Goal: Task Accomplishment & Management: Manage account settings

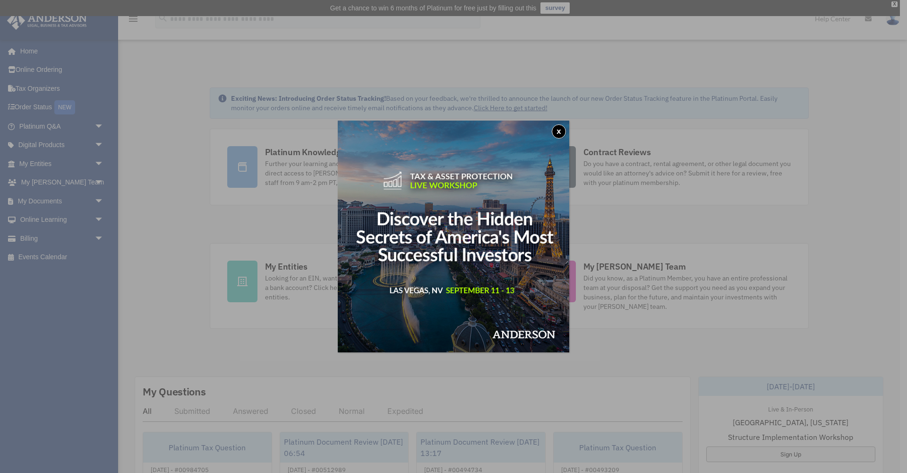
click at [560, 130] on button "x" at bounding box center [559, 131] width 14 height 14
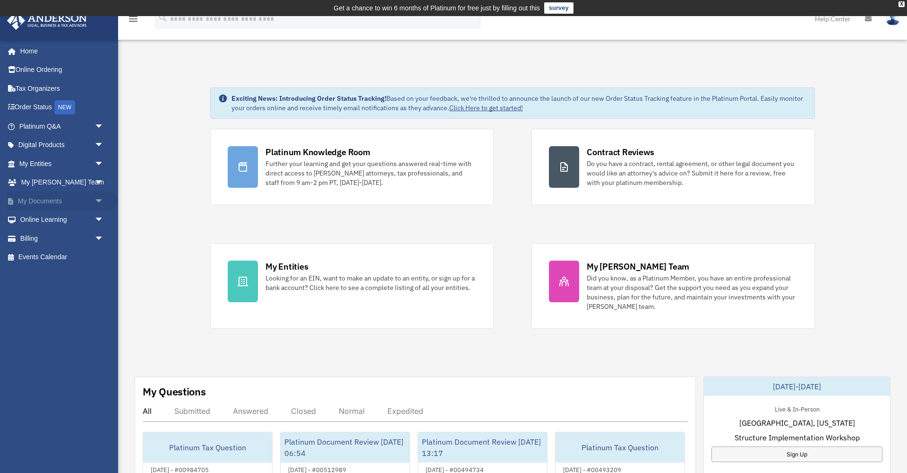
click at [32, 196] on link "My Documents arrow_drop_down" at bounding box center [63, 200] width 112 height 19
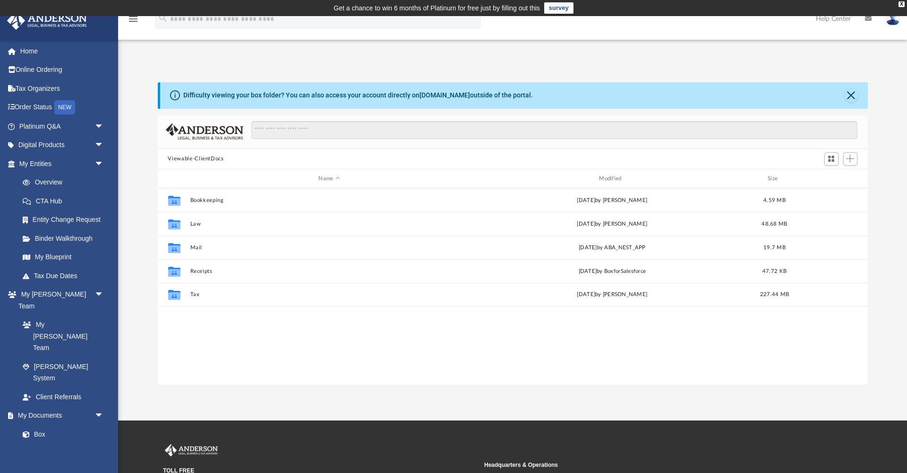
scroll to position [0, 0]
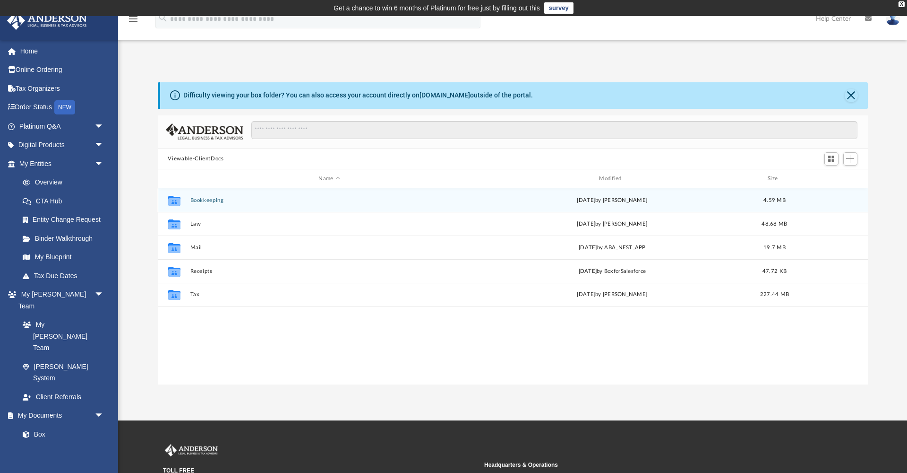
click at [199, 204] on div "Collaborated Folder Bookkeeping Wed Jul 16 2025 by Chinjal Soni 4.59 MB" at bounding box center [513, 200] width 710 height 24
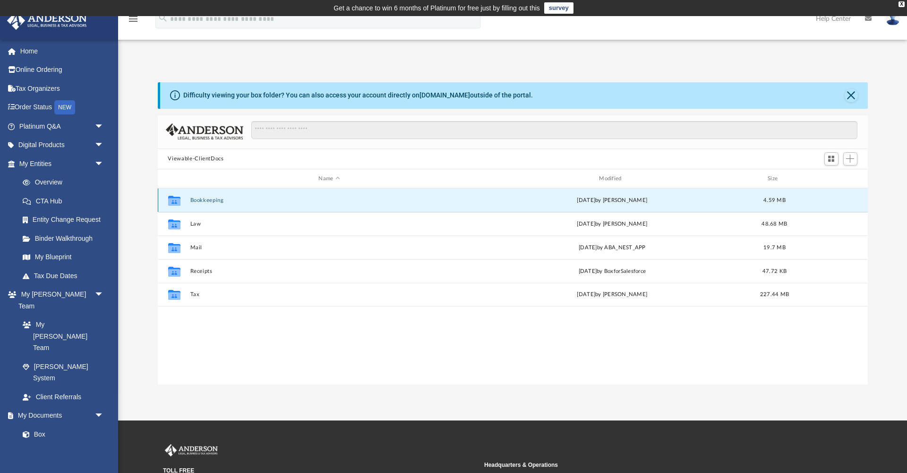
click at [202, 202] on button "Bookkeeping" at bounding box center [329, 200] width 279 height 6
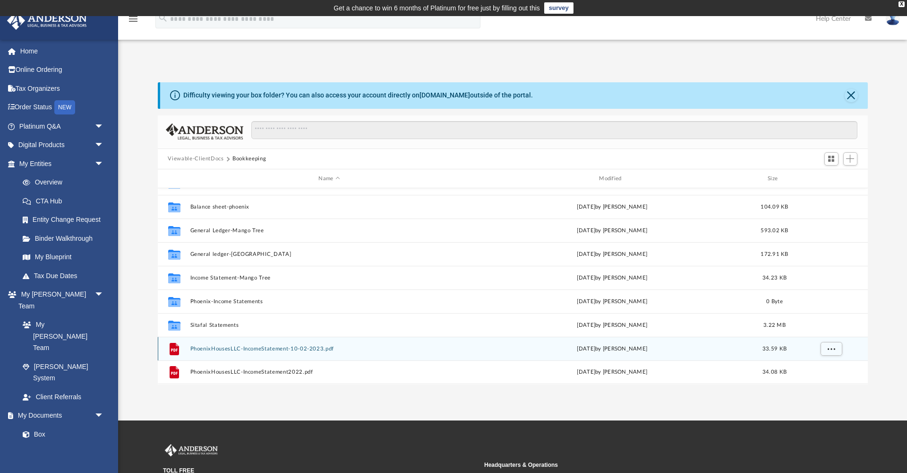
scroll to position [41, 0]
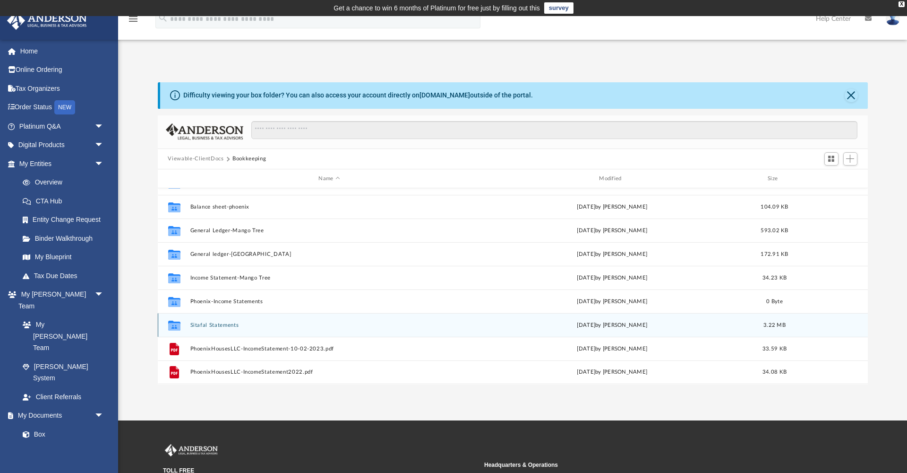
click at [211, 325] on button "Sitafal Statements" at bounding box center [329, 325] width 279 height 6
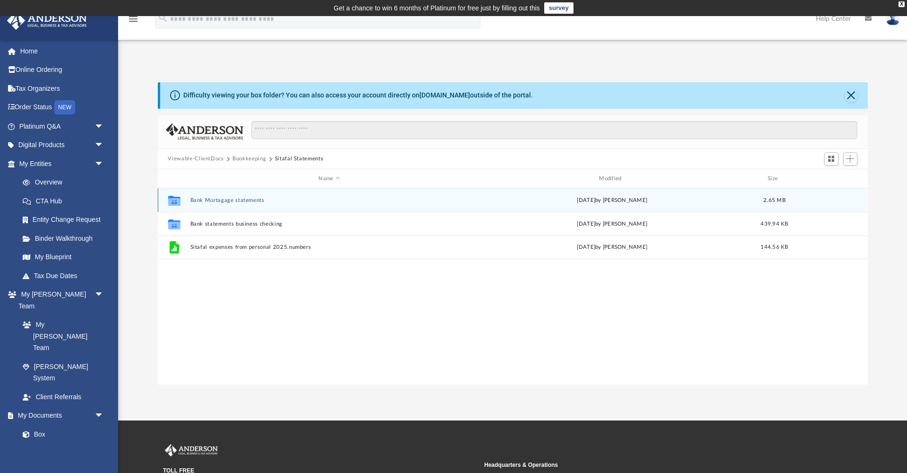
scroll to position [0, 0]
click at [236, 202] on button "Bank Mortagage statements" at bounding box center [329, 200] width 279 height 6
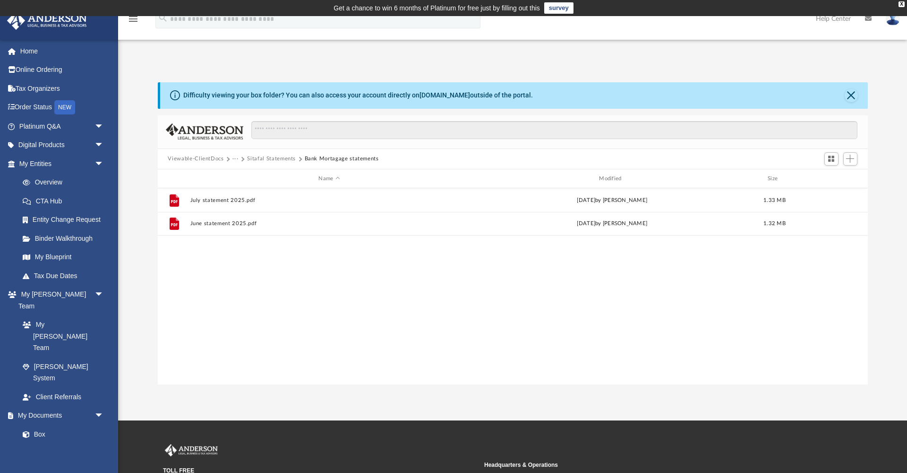
click at [292, 159] on button "Sitafal Statements" at bounding box center [271, 159] width 49 height 9
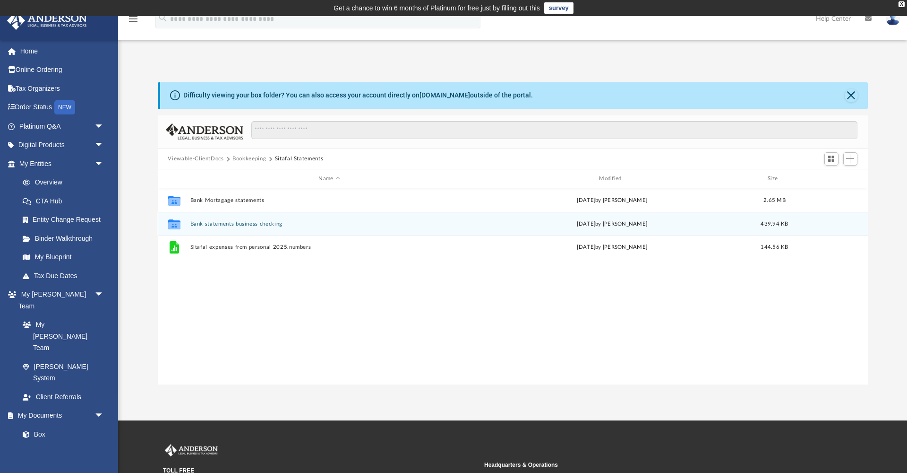
click at [230, 222] on button "Bank statements business checking" at bounding box center [329, 224] width 279 height 6
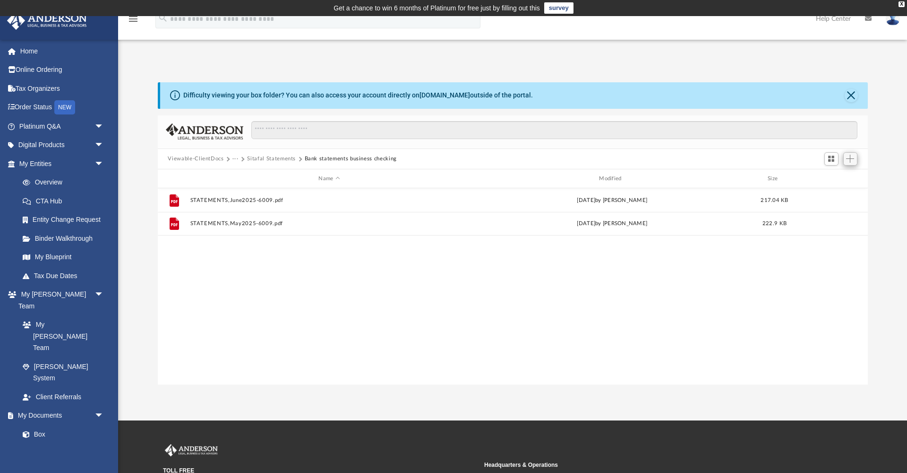
click at [854, 158] on span "Add" at bounding box center [851, 159] width 8 height 8
click at [838, 180] on li "Upload" at bounding box center [837, 178] width 30 height 10
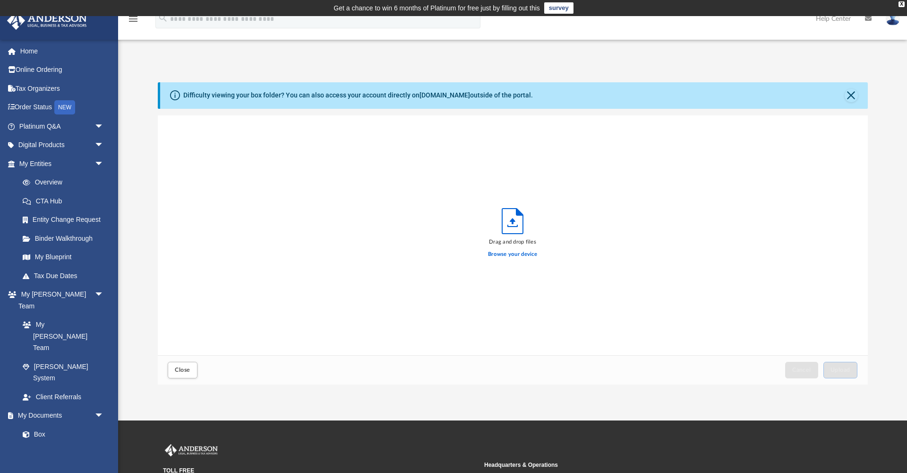
scroll to position [240, 710]
click at [527, 257] on label "Browse your device" at bounding box center [512, 254] width 49 height 9
click at [0, 0] on input "Browse your device" at bounding box center [0, 0] width 0 height 0
click at [850, 372] on span "Upload" at bounding box center [841, 370] width 20 height 6
click at [177, 368] on span "Close" at bounding box center [182, 370] width 15 height 6
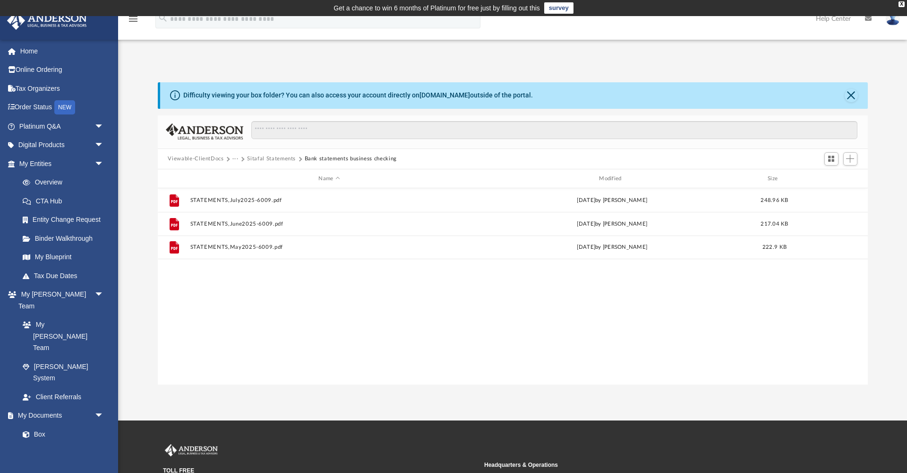
click at [285, 157] on button "Sitafal Statements" at bounding box center [271, 159] width 49 height 9
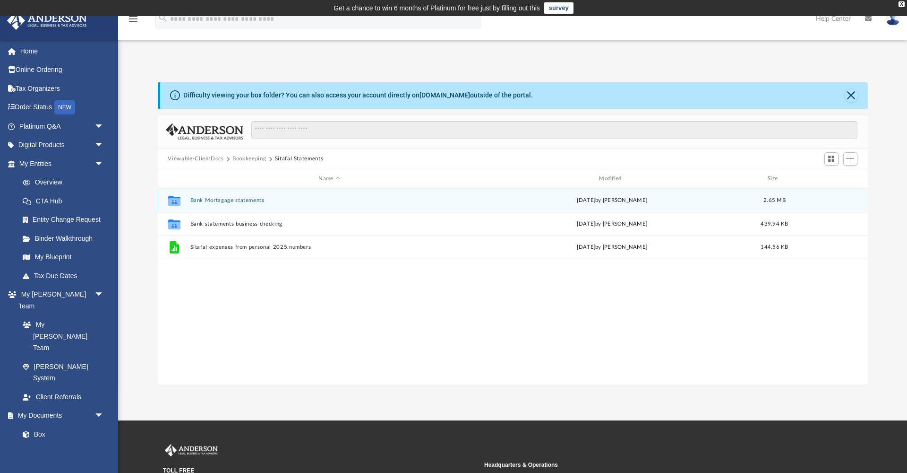
click at [251, 198] on button "Bank Mortagage statements" at bounding box center [329, 200] width 279 height 6
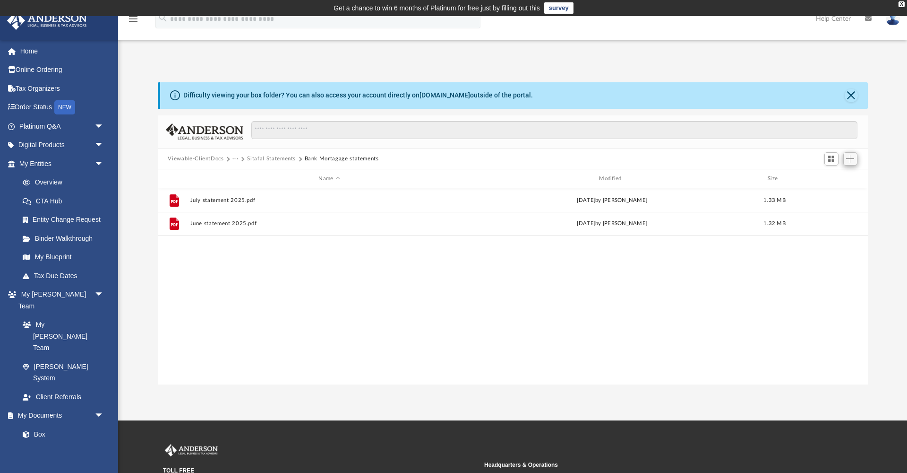
click at [852, 160] on span "Add" at bounding box center [851, 159] width 8 height 8
click at [832, 182] on li "Upload" at bounding box center [837, 178] width 30 height 10
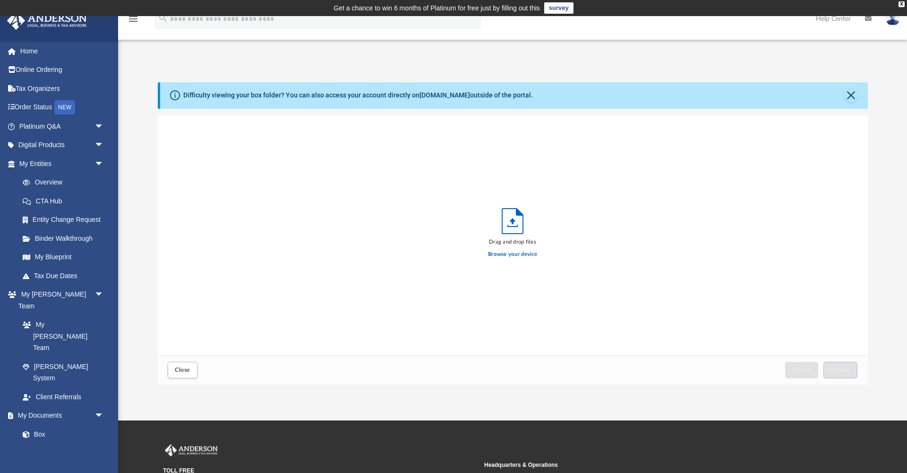
scroll to position [240, 710]
click at [534, 256] on label "Browse your device" at bounding box center [512, 254] width 49 height 9
click at [0, 0] on input "Browse your device" at bounding box center [0, 0] width 0 height 0
click at [846, 367] on span "Upload" at bounding box center [841, 370] width 20 height 6
click at [178, 375] on button "Close" at bounding box center [182, 370] width 29 height 17
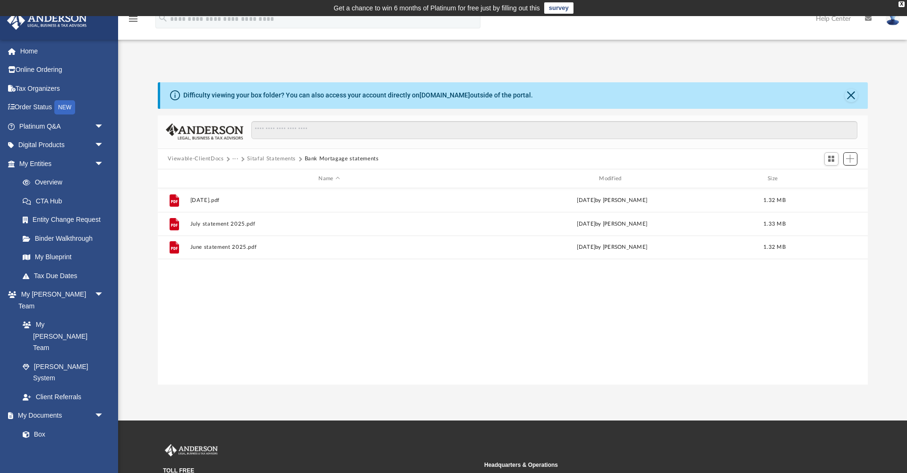
scroll to position [0, 0]
click at [891, 23] on img at bounding box center [893, 19] width 14 height 14
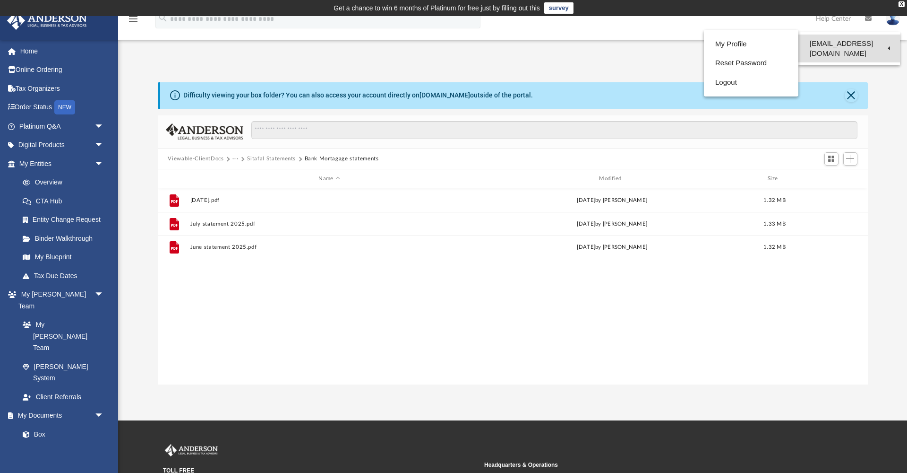
click at [833, 45] on link "[EMAIL_ADDRESS][DOMAIN_NAME]" at bounding box center [850, 49] width 102 height 28
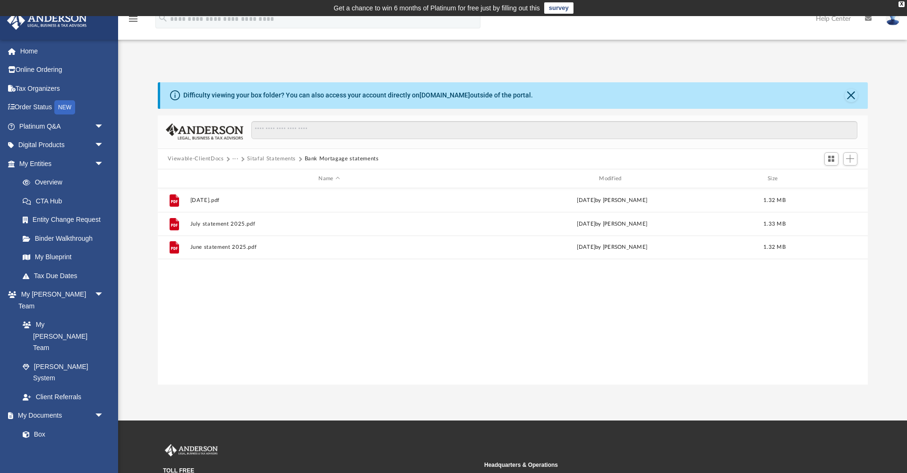
click at [897, 21] on img at bounding box center [893, 19] width 14 height 14
click at [894, 21] on img at bounding box center [893, 19] width 14 height 14
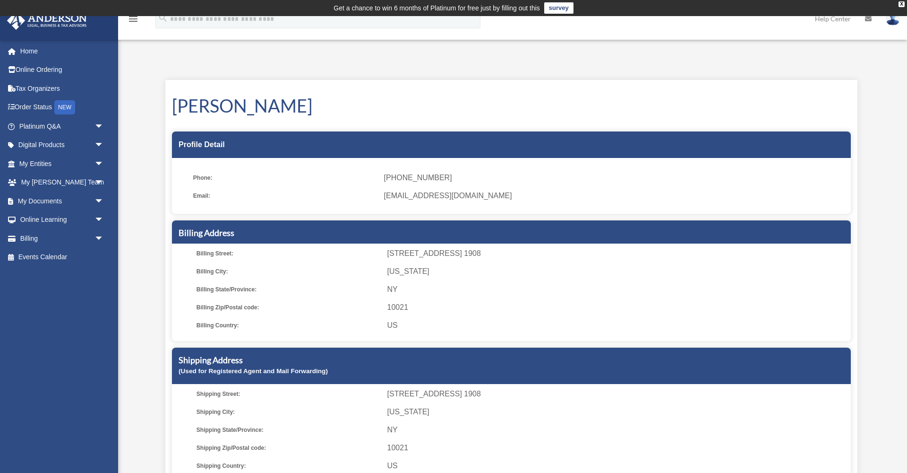
click at [894, 21] on img at bounding box center [893, 19] width 14 height 14
click at [723, 82] on link "Logout" at bounding box center [751, 82] width 95 height 19
